Goal: Task Accomplishment & Management: Manage account settings

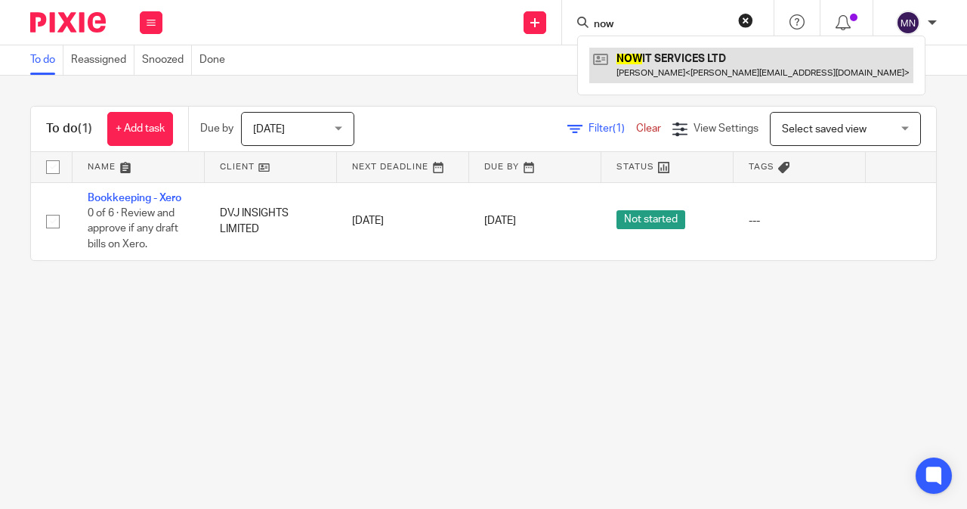
type input "now"
click at [709, 74] on link at bounding box center [752, 65] width 324 height 35
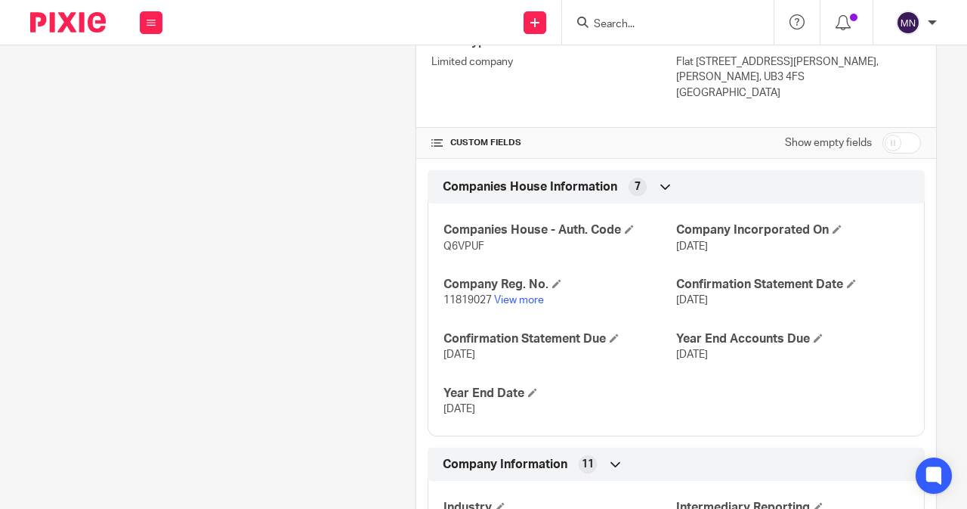
scroll to position [529, 0]
click at [476, 243] on span "Q6VPUF" at bounding box center [464, 245] width 41 height 11
click at [470, 243] on span "Q6VPUF" at bounding box center [464, 245] width 41 height 11
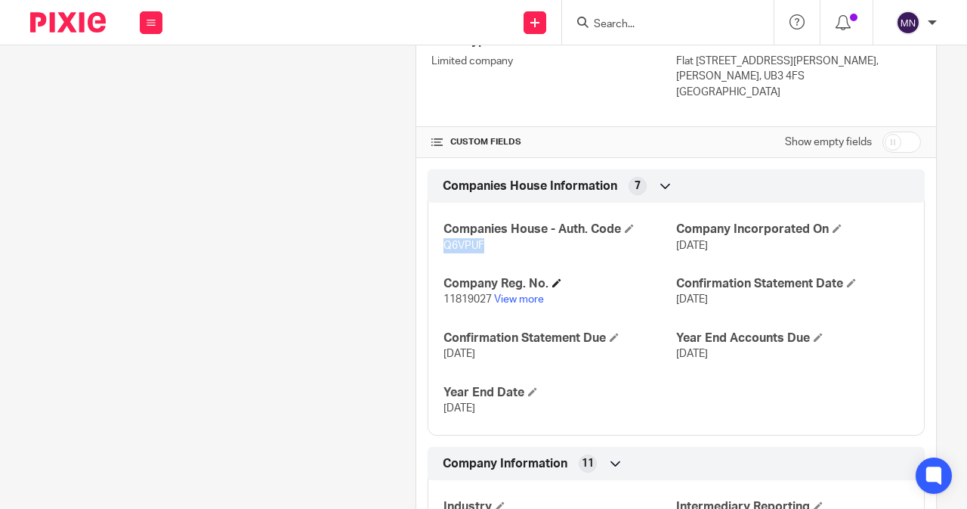
copy span "Q6VPUF"
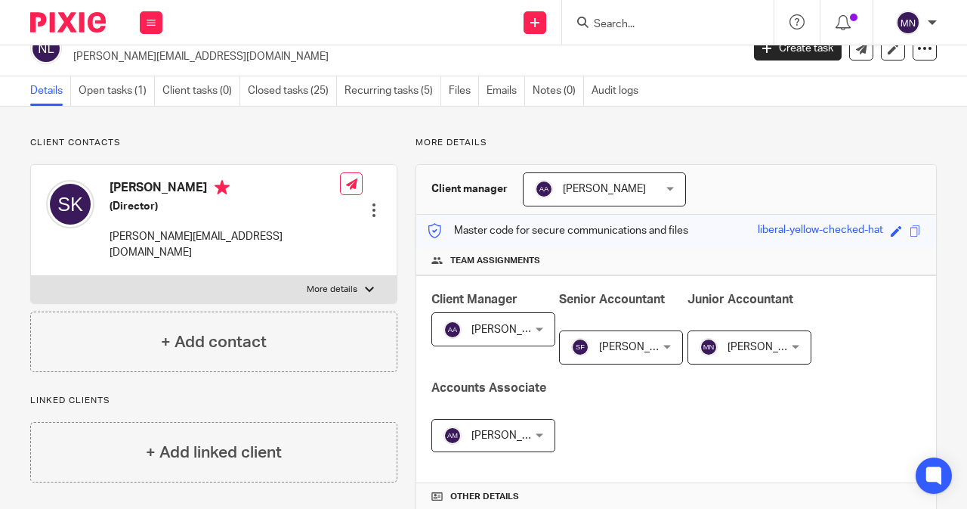
scroll to position [0, 0]
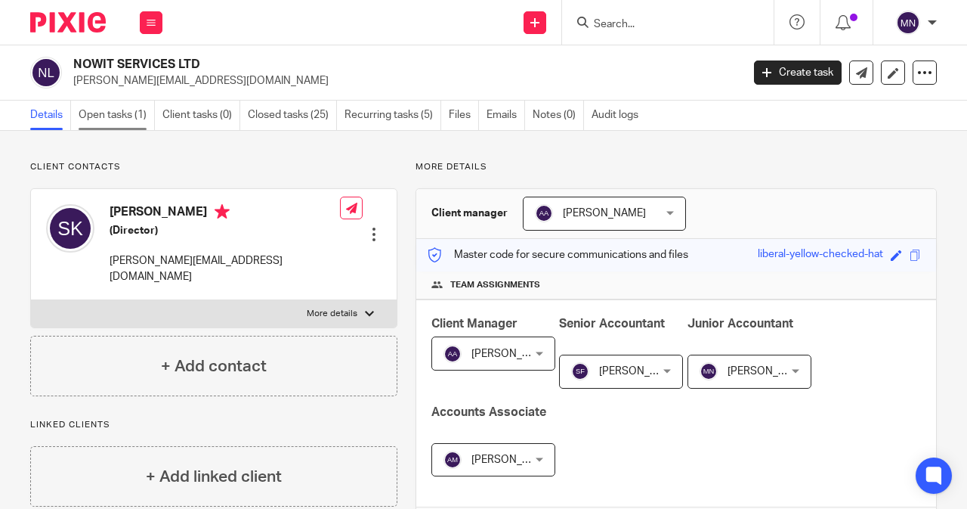
click at [105, 110] on link "Open tasks (1)" at bounding box center [117, 115] width 76 height 29
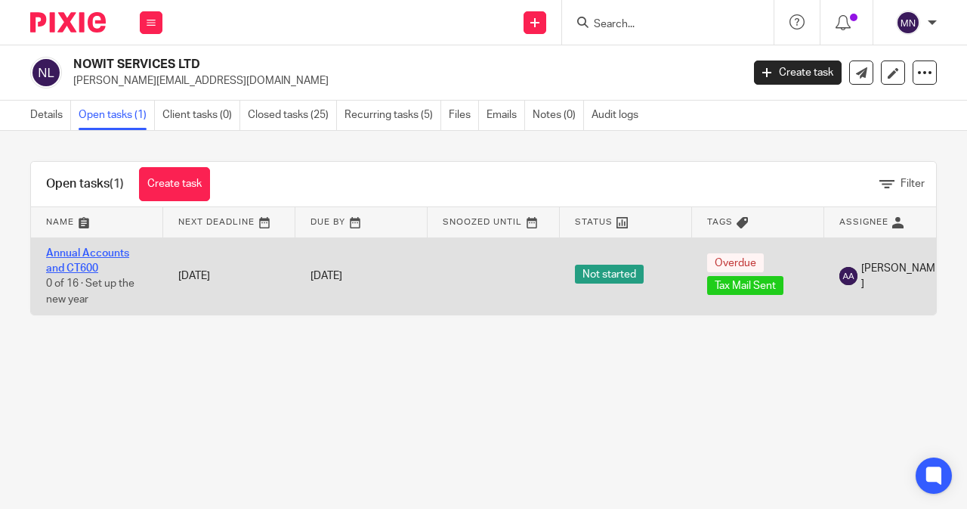
click at [96, 255] on link "Annual Accounts and CT600" at bounding box center [87, 261] width 83 height 26
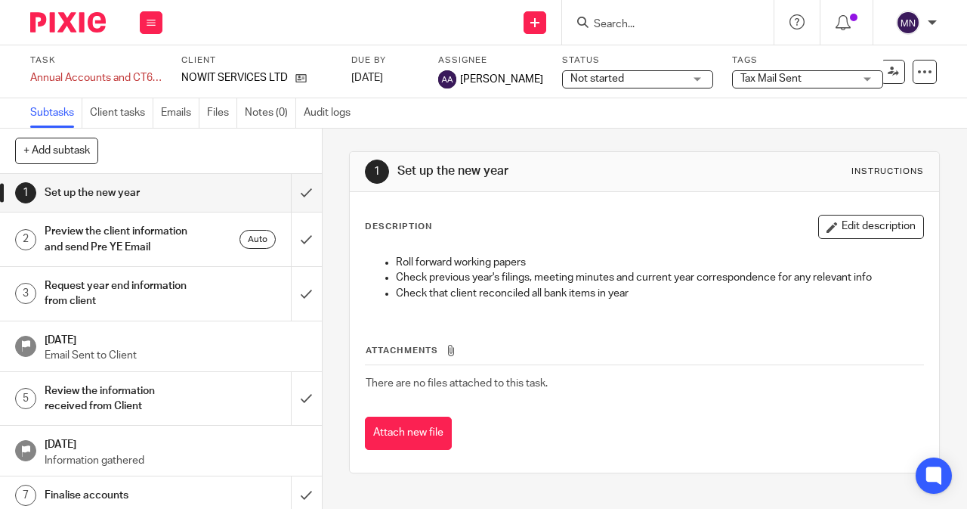
click at [814, 74] on span "Tax Mail Sent" at bounding box center [797, 79] width 113 height 16
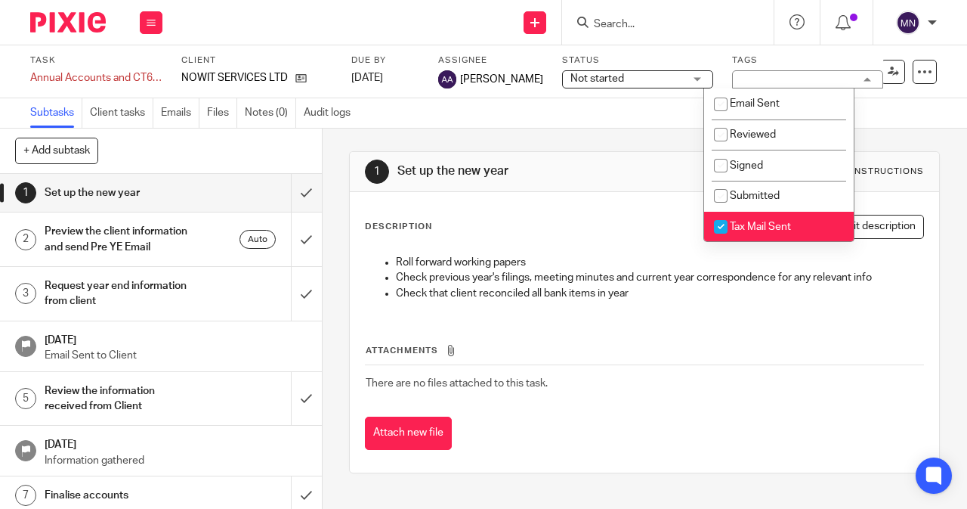
click at [778, 223] on span "Tax Mail Sent" at bounding box center [760, 226] width 61 height 11
checkbox input "false"
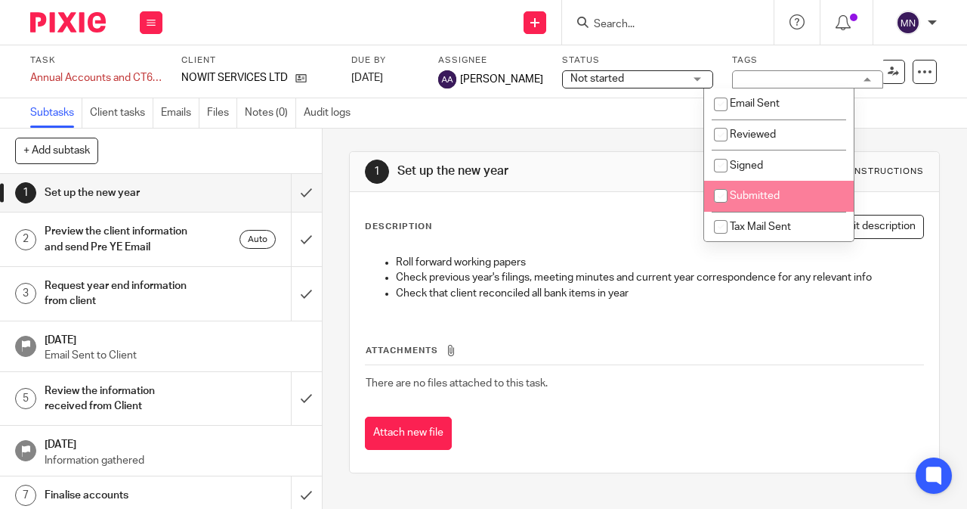
click at [774, 206] on li "Submitted" at bounding box center [779, 196] width 150 height 31
checkbox input "true"
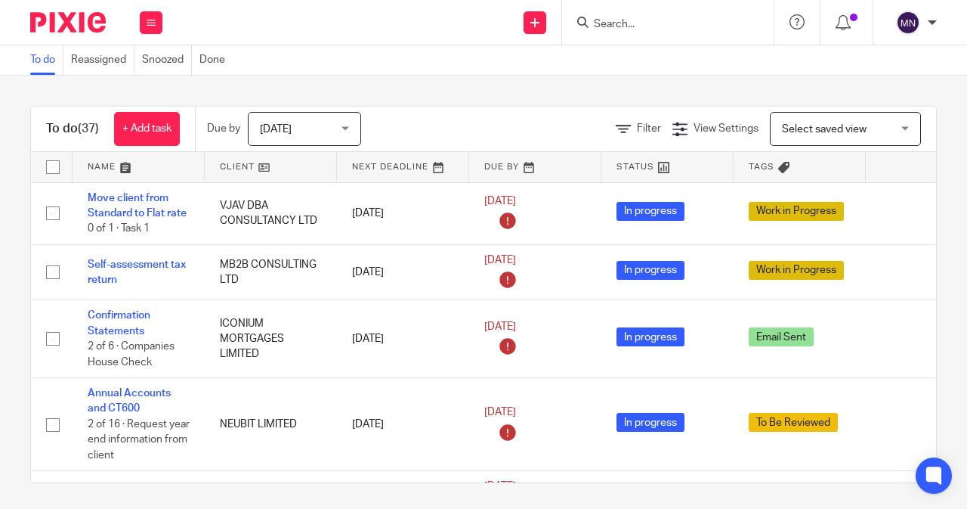
click at [635, 137] on div "Filter View Settings View Settings Manage saved views Select saved view Select …" at bounding box center [662, 129] width 549 height 34
click at [616, 123] on link "Filter" at bounding box center [638, 128] width 45 height 11
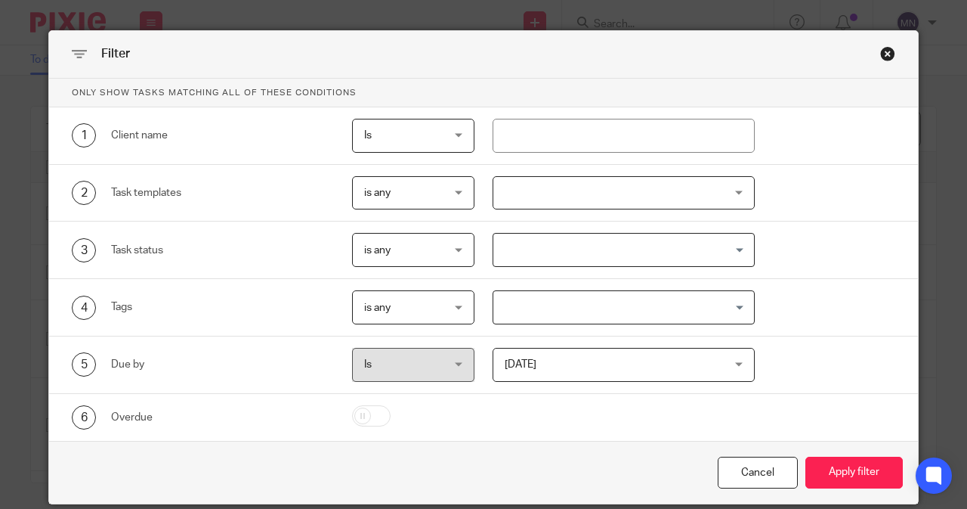
click at [515, 192] on div at bounding box center [624, 193] width 263 height 34
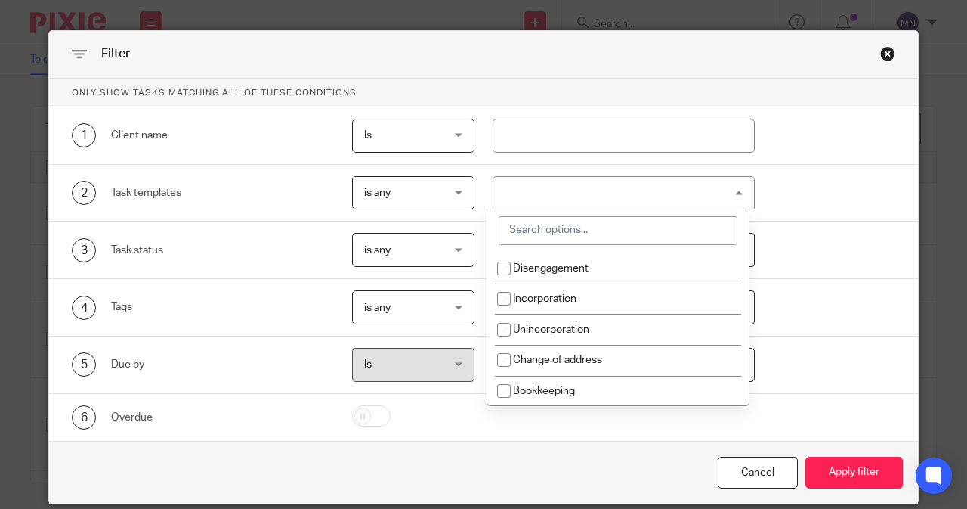
click at [528, 234] on input "search" at bounding box center [618, 230] width 239 height 29
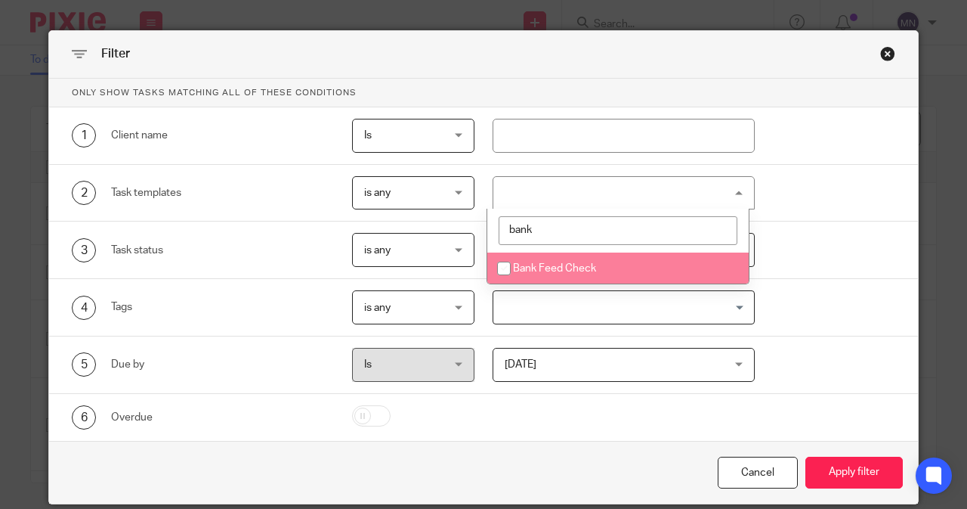
type input "bank"
click at [550, 273] on li "Bank Feed Check" at bounding box center [619, 267] width 262 height 31
checkbox input "true"
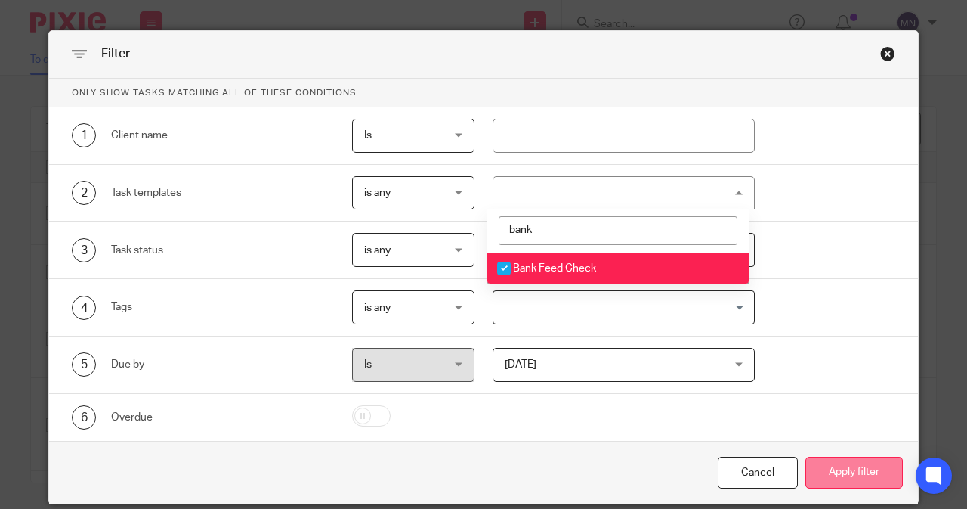
click at [862, 457] on button "Apply filter" at bounding box center [855, 473] width 98 height 33
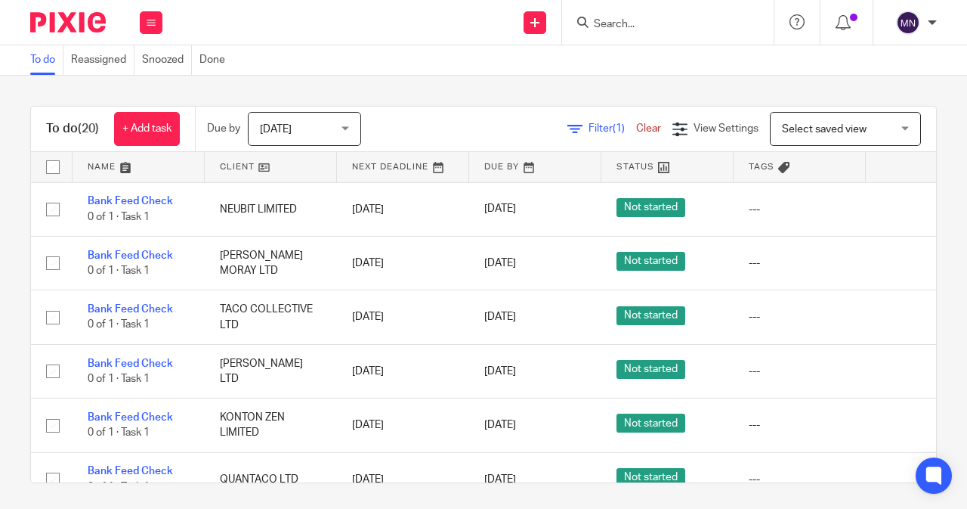
click at [54, 166] on input "checkbox" at bounding box center [53, 167] width 29 height 29
checkbox input "true"
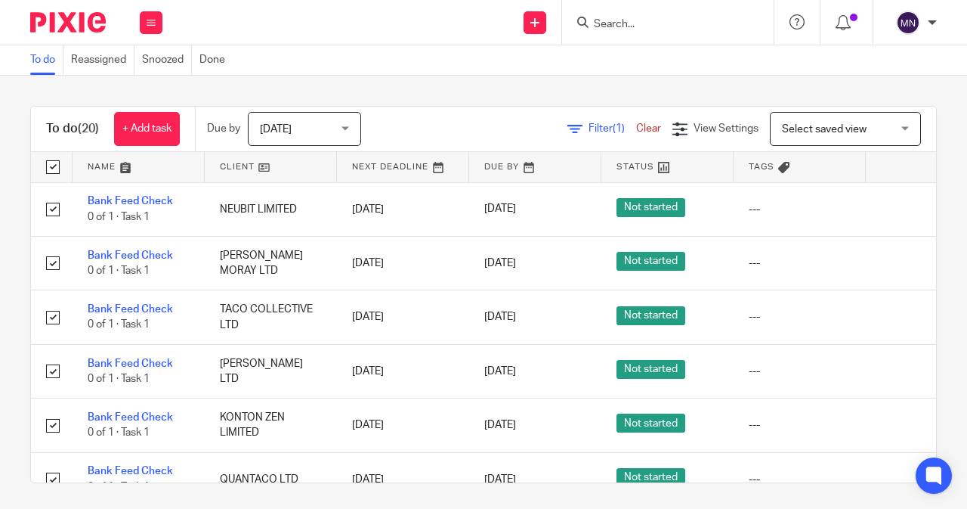
checkbox input "true"
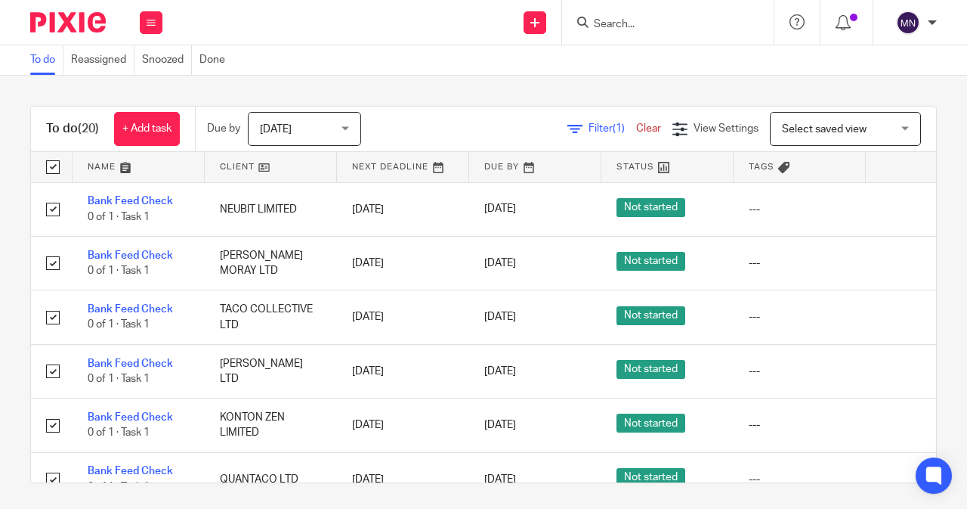
checkbox input "true"
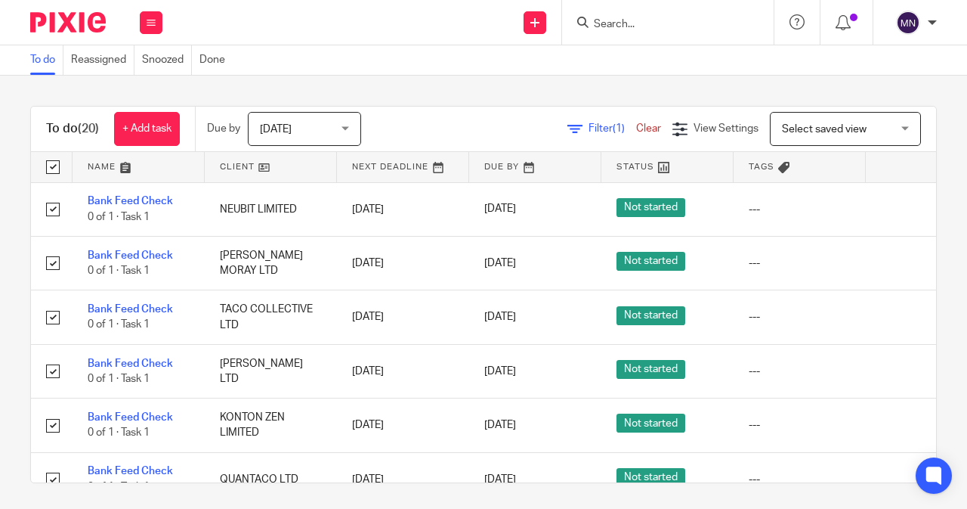
checkbox input "true"
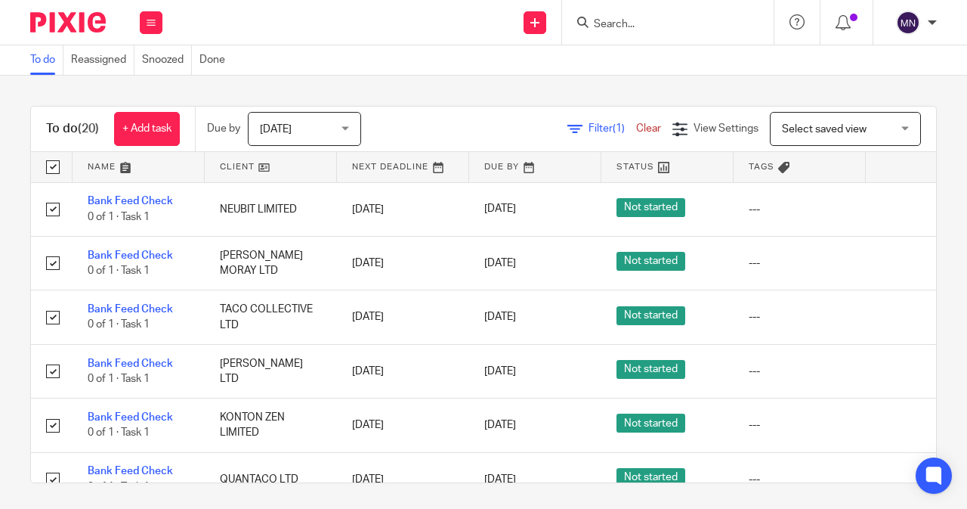
checkbox input "true"
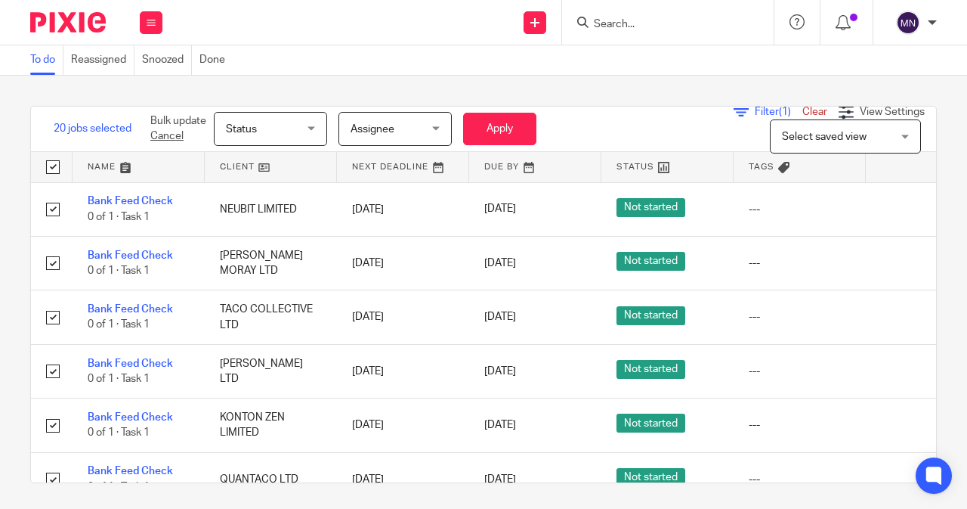
click at [310, 114] on div "Status Status" at bounding box center [270, 129] width 113 height 34
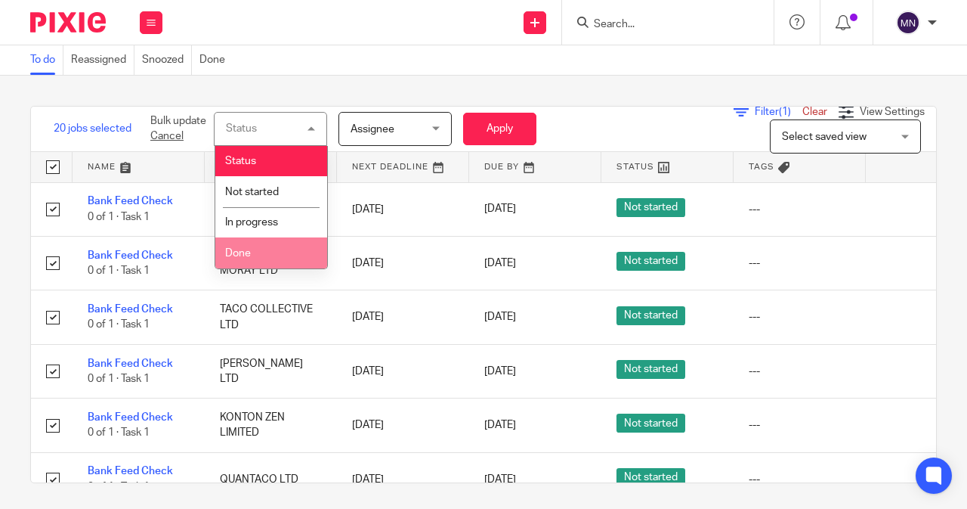
click at [289, 243] on li "Done" at bounding box center [271, 252] width 112 height 31
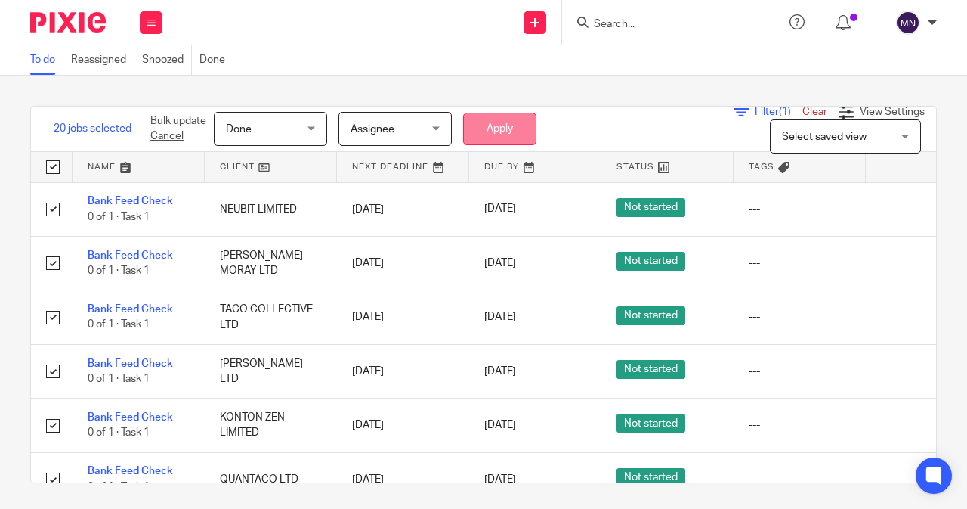
click at [474, 125] on button "Apply" at bounding box center [499, 129] width 73 height 33
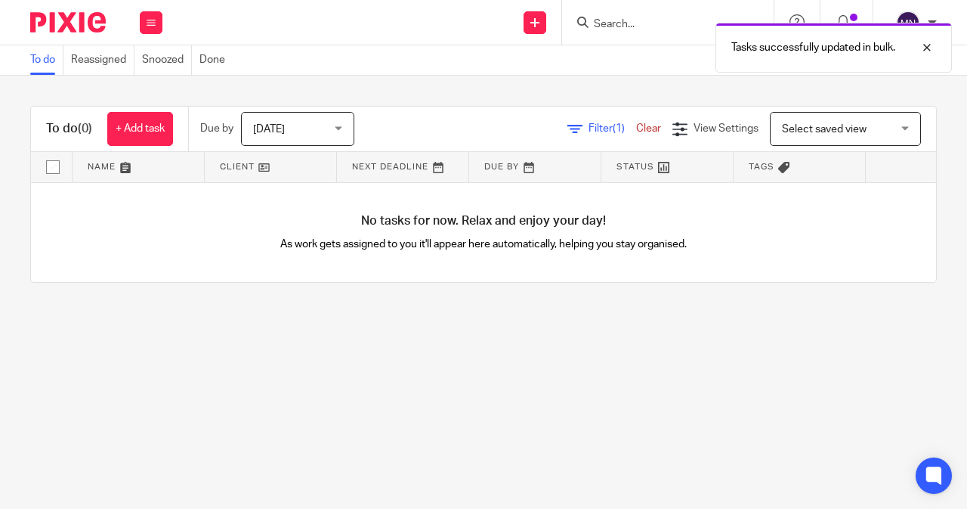
click at [636, 126] on link "Clear" at bounding box center [648, 128] width 25 height 11
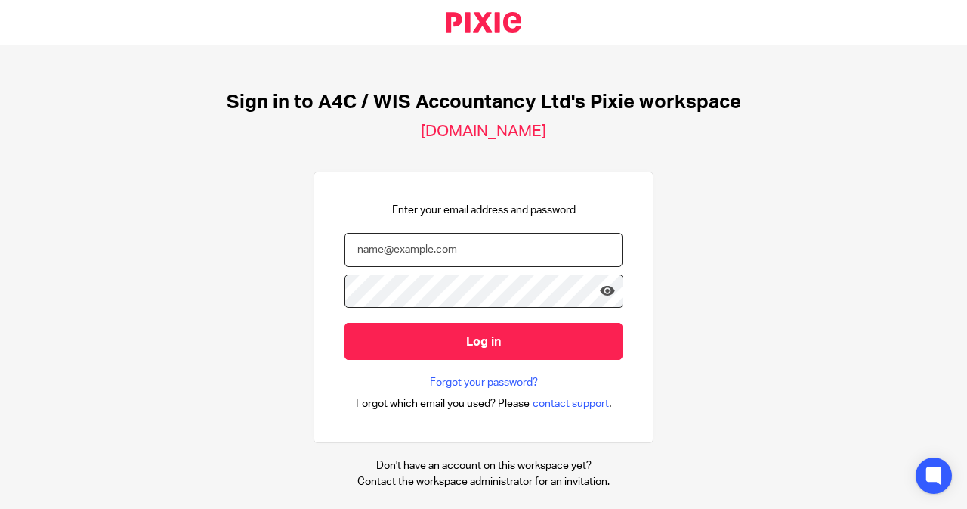
click at [423, 249] on input "email" at bounding box center [484, 250] width 278 height 34
type input "[EMAIL_ADDRESS][DOMAIN_NAME]"
click at [514, 351] on input "Log in" at bounding box center [484, 341] width 278 height 37
